Goal: Transaction & Acquisition: Purchase product/service

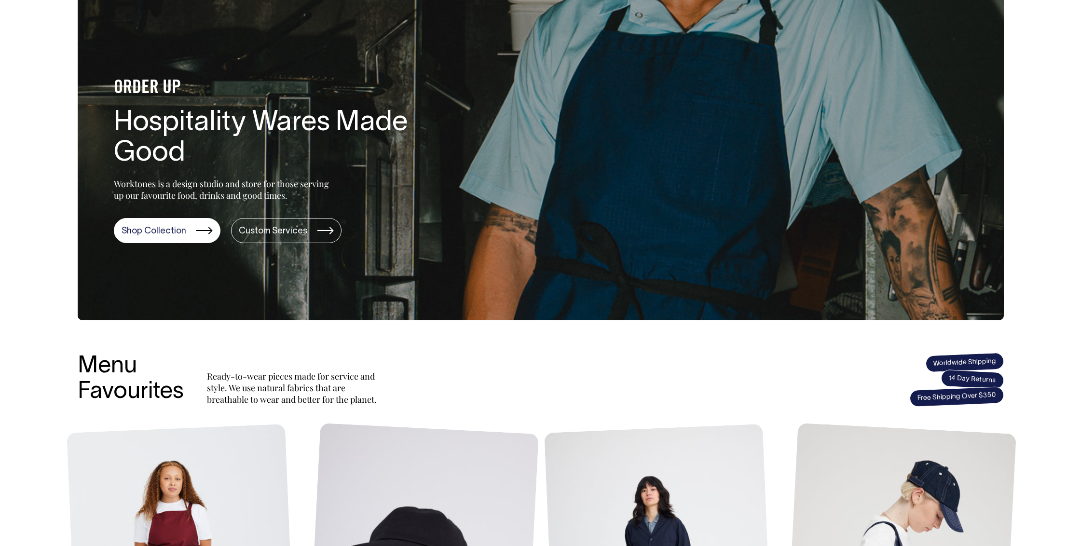
scroll to position [60, 0]
drag, startPoint x: 123, startPoint y: 183, endPoint x: 300, endPoint y: 198, distance: 176.6
click at [300, 198] on p "Worktones is a design studio and store for those serving up our favourite food,…" at bounding box center [223, 188] width 219 height 23
copy p "Worktones is a design studio and store for those serving up our favourite food,…"
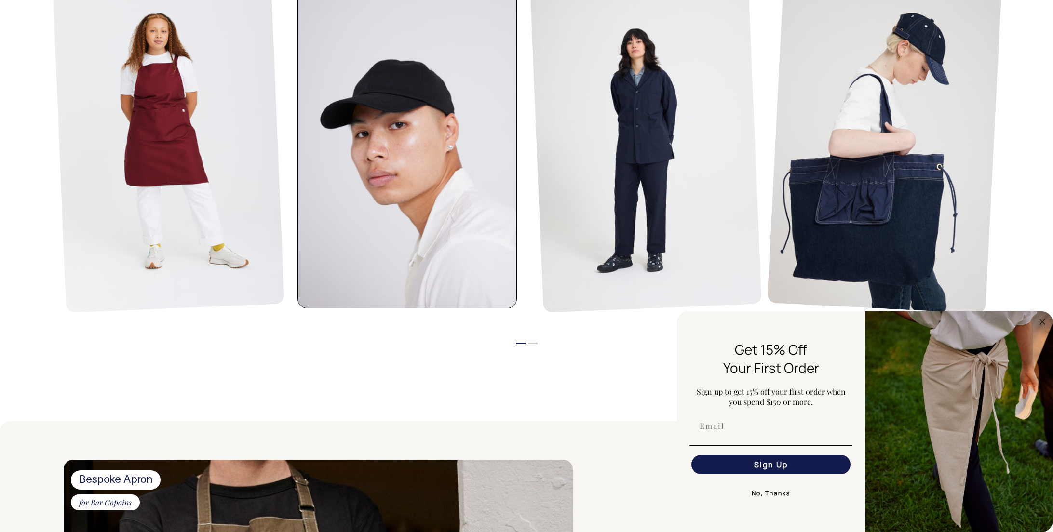
scroll to position [506, 0]
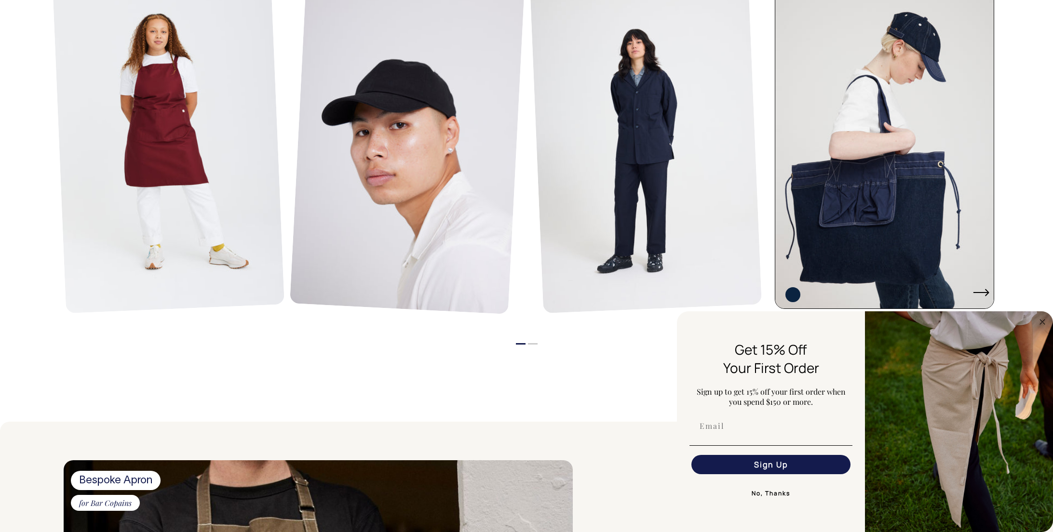
click at [976, 286] on link at bounding box center [888, 145] width 224 height 328
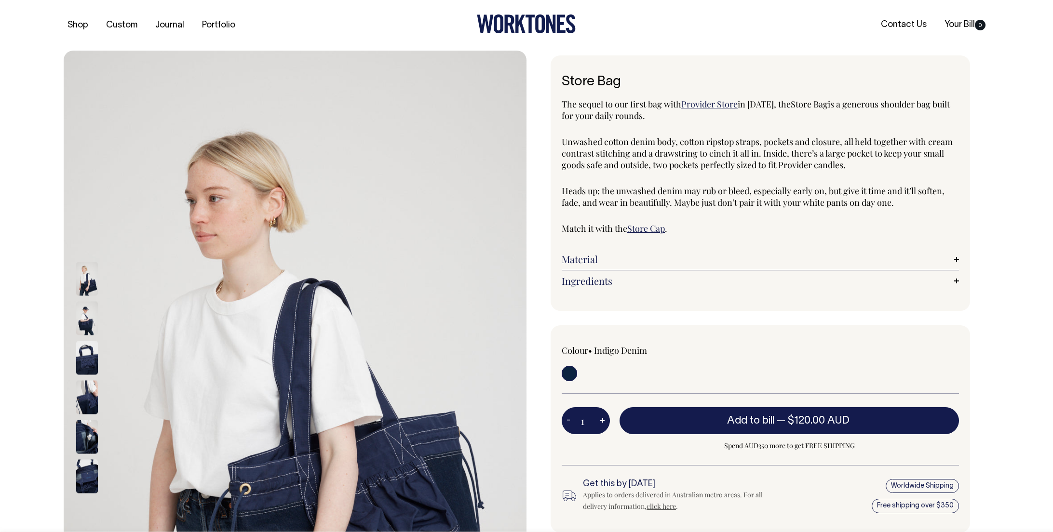
click at [88, 322] on img at bounding box center [87, 318] width 22 height 34
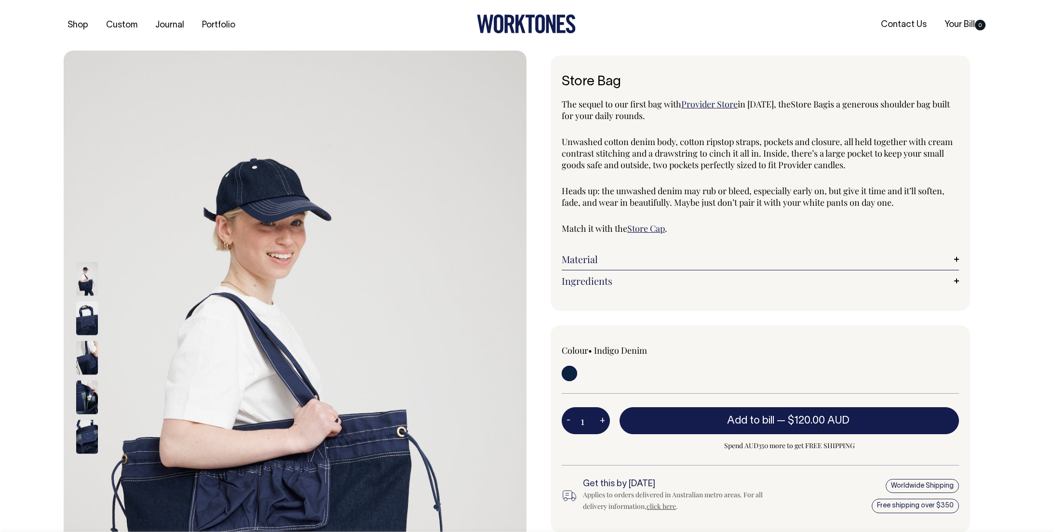
drag, startPoint x: 236, startPoint y: 286, endPoint x: 1037, endPoint y: 165, distance: 809.8
